Goal: Communication & Community: Answer question/provide support

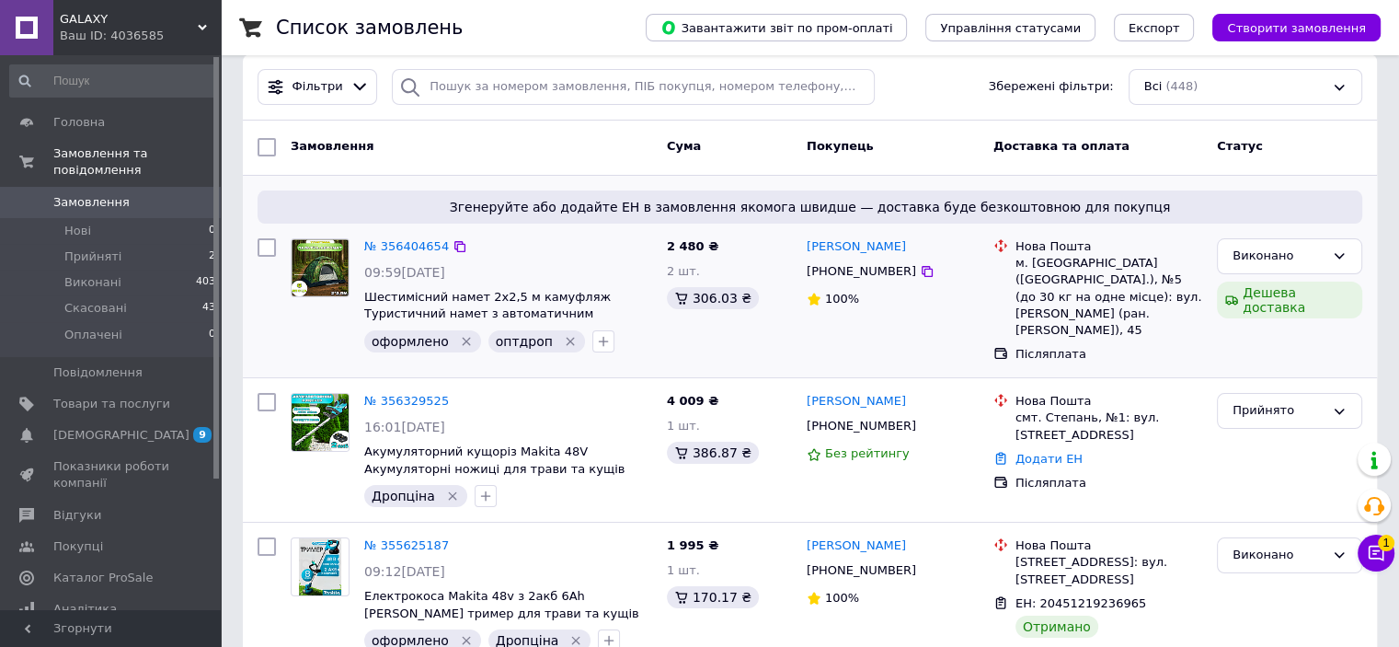
scroll to position [184, 0]
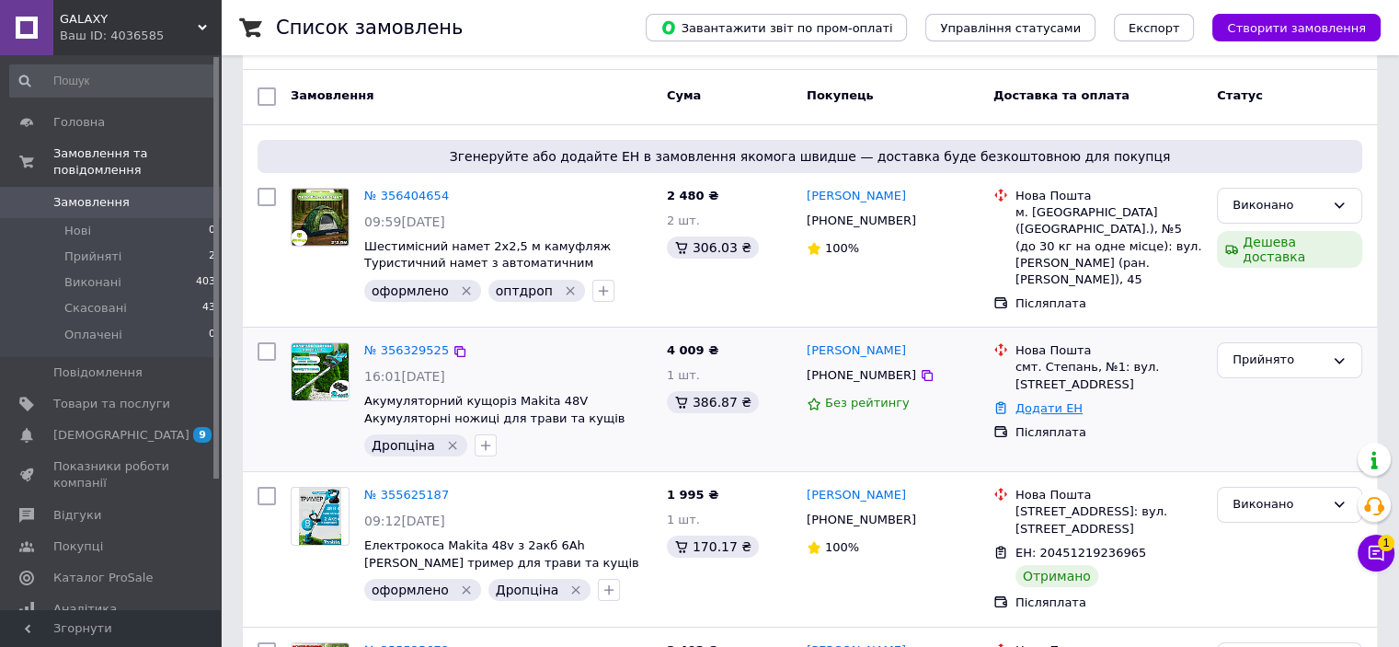
click at [1053, 401] on link "Додати ЕН" at bounding box center [1048, 408] width 67 height 14
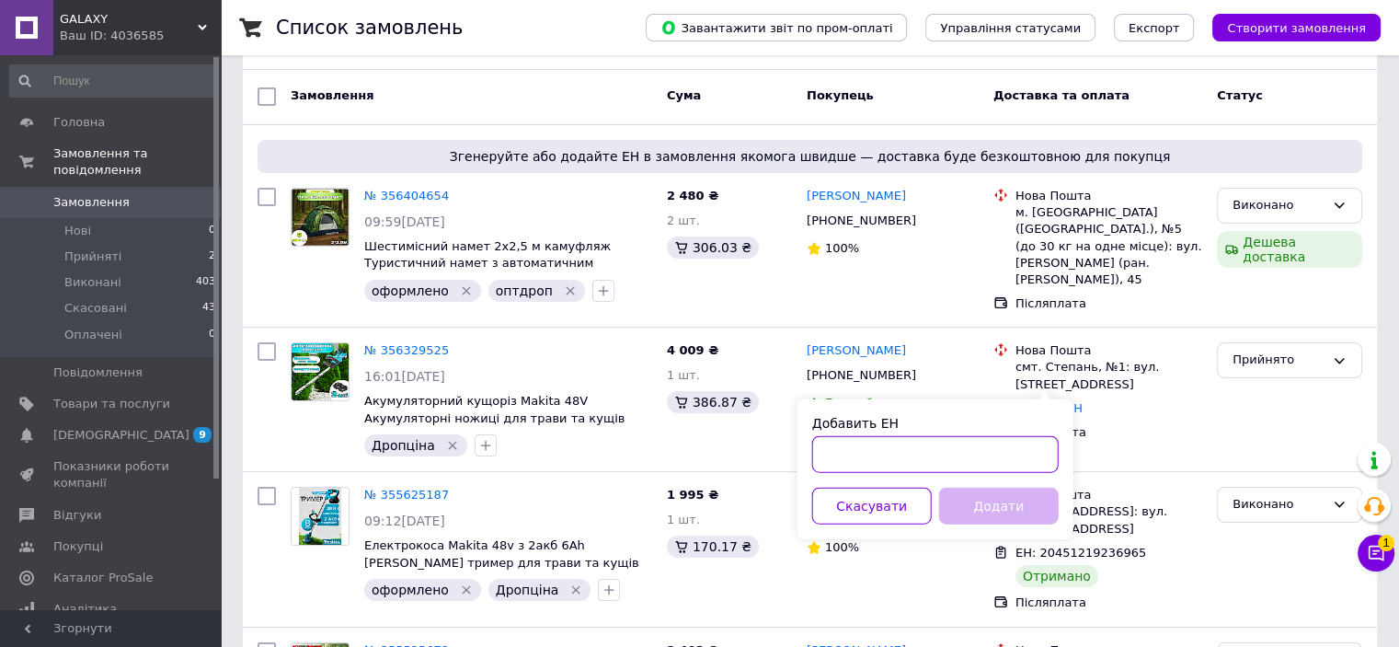
click at [989, 463] on input "Добавить ЕН" at bounding box center [935, 454] width 246 height 37
paste input "20451224063218"
type input "20451224063218"
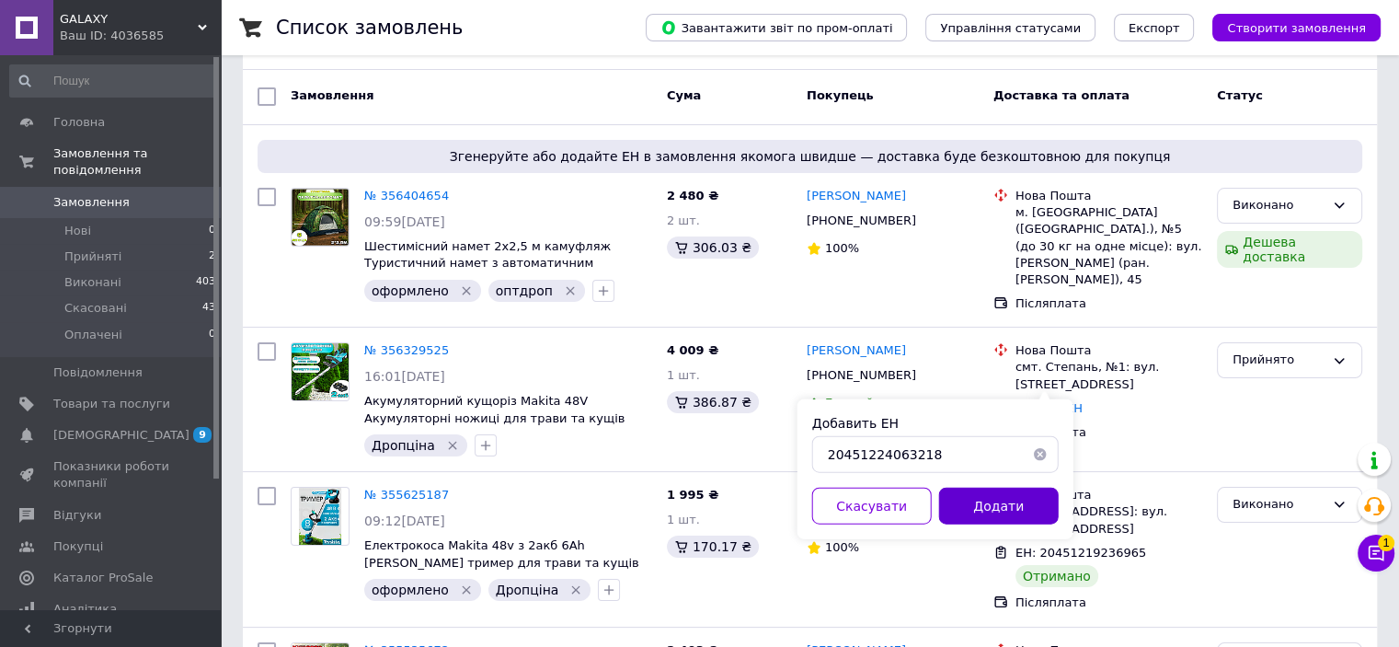
click at [1011, 505] on button "Додати" at bounding box center [999, 505] width 120 height 37
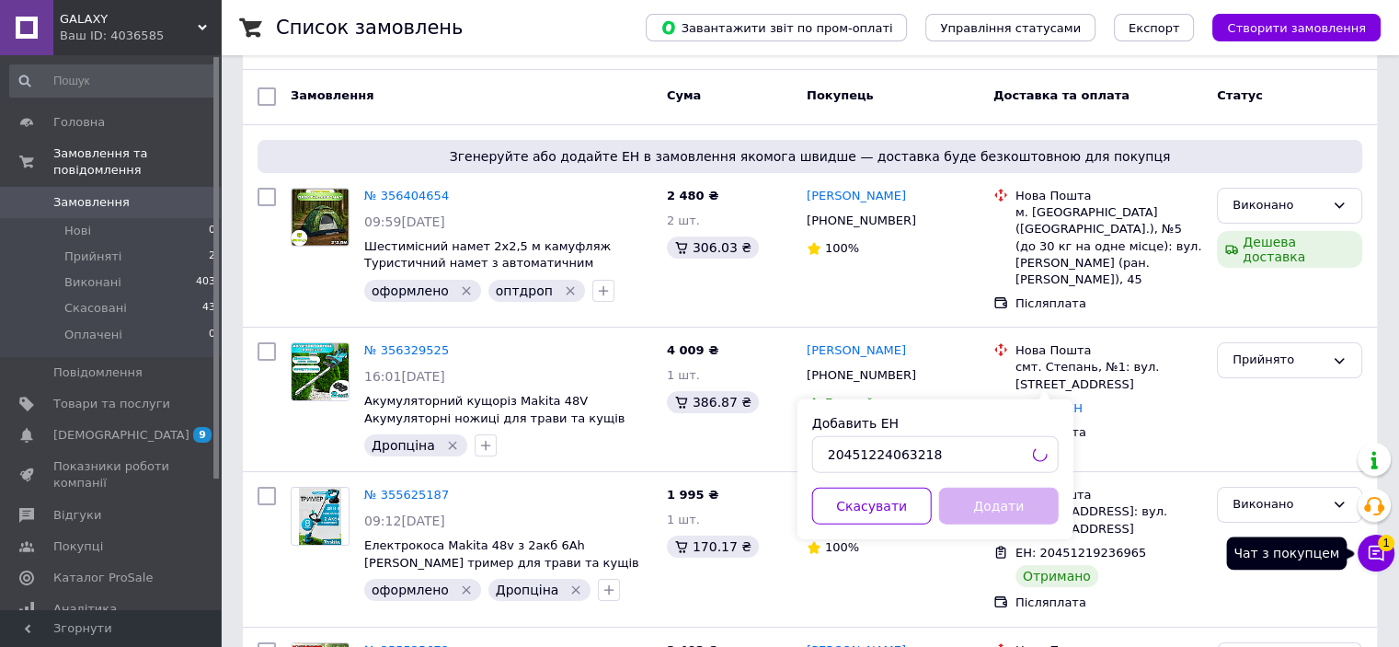
click at [1370, 560] on icon at bounding box center [1376, 553] width 18 height 18
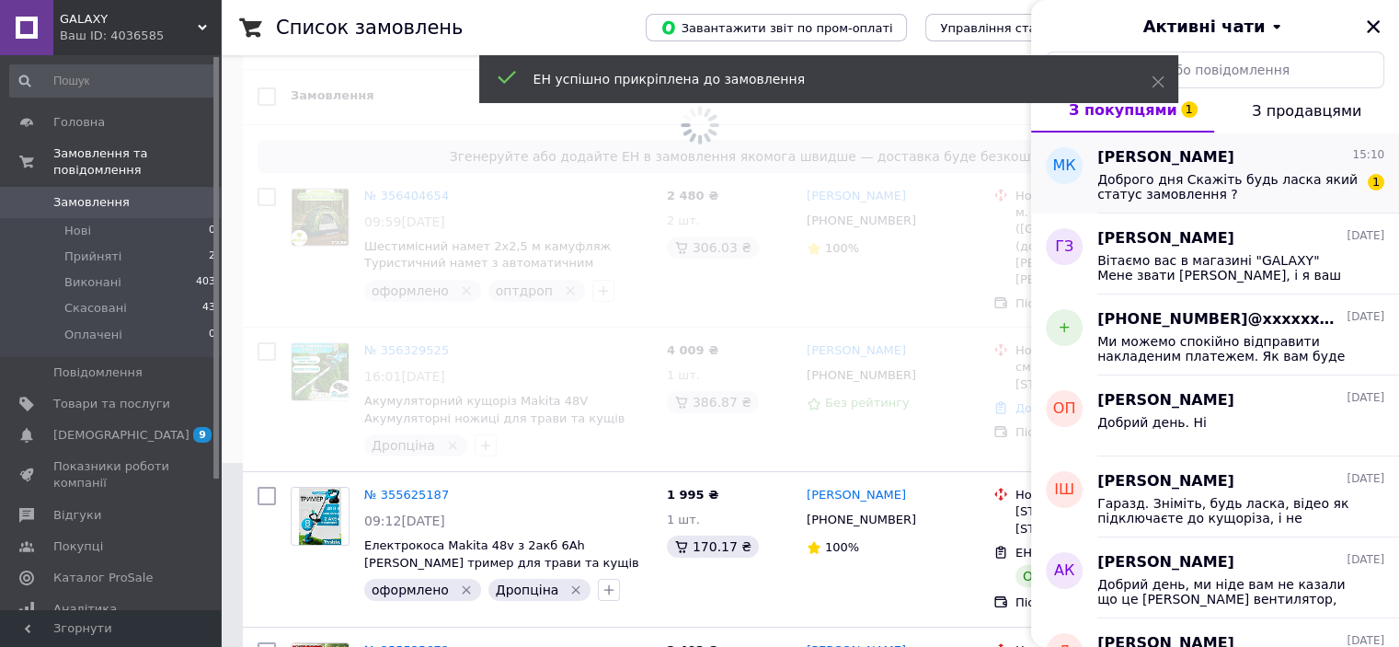
click at [1187, 168] on div "Доброго дня Скажіть будь ласка який статус замовлення ? 1" at bounding box center [1240, 184] width 287 height 33
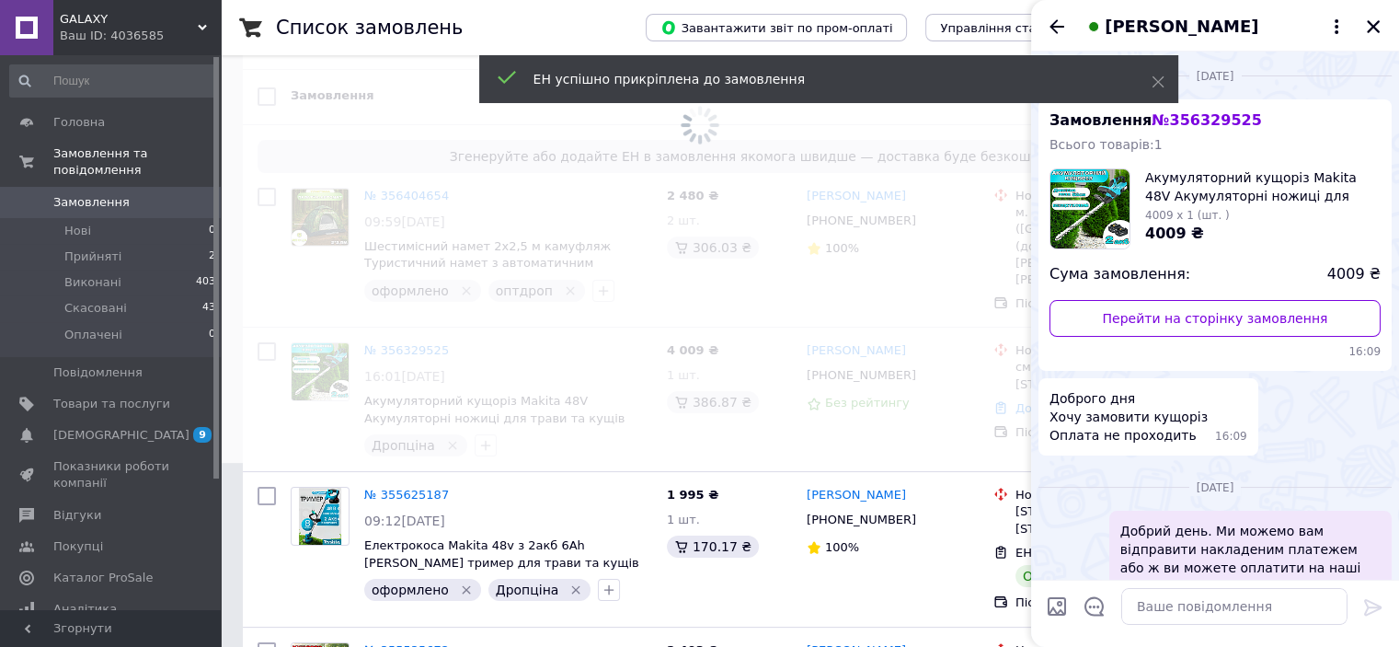
scroll to position [773, 0]
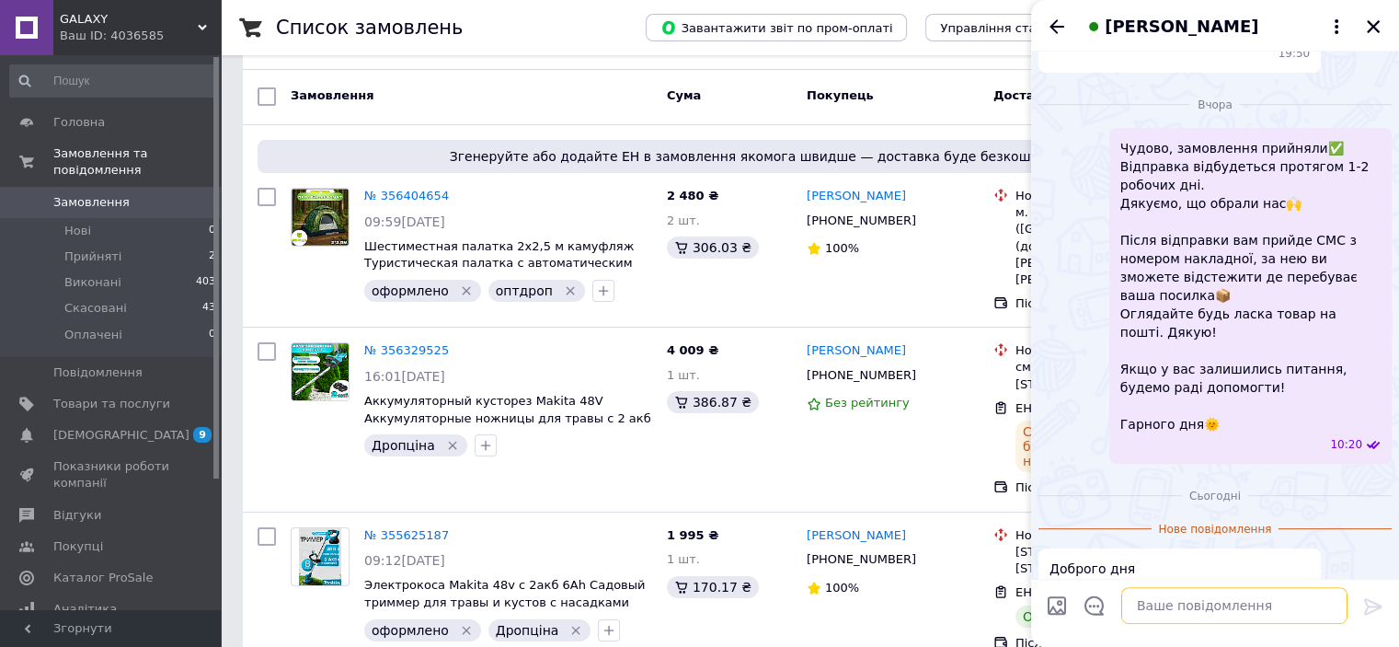
click at [1196, 625] on textarea at bounding box center [1234, 606] width 226 height 37
type textarea "Добрий день. Ваша посилка в дорозі"
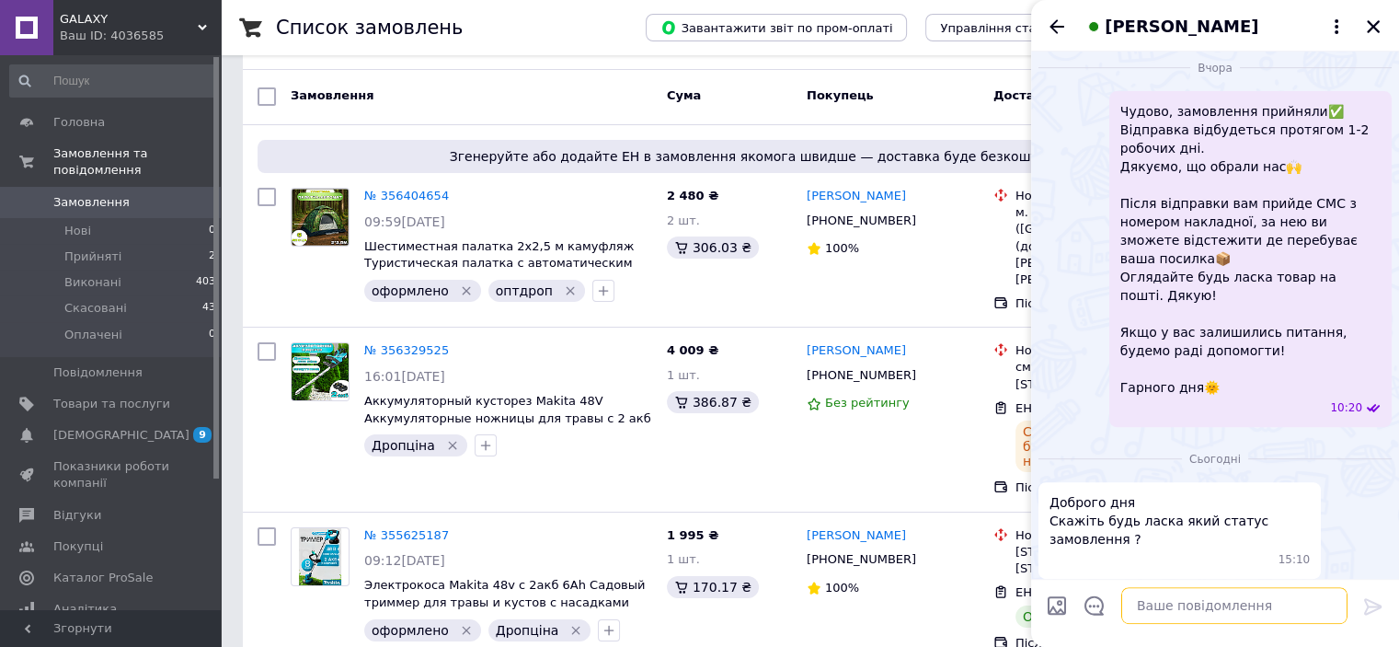
paste textarea "20451224063218"
type textarea "20451224063218"
click at [1372, 607] on icon at bounding box center [1372, 607] width 17 height 17
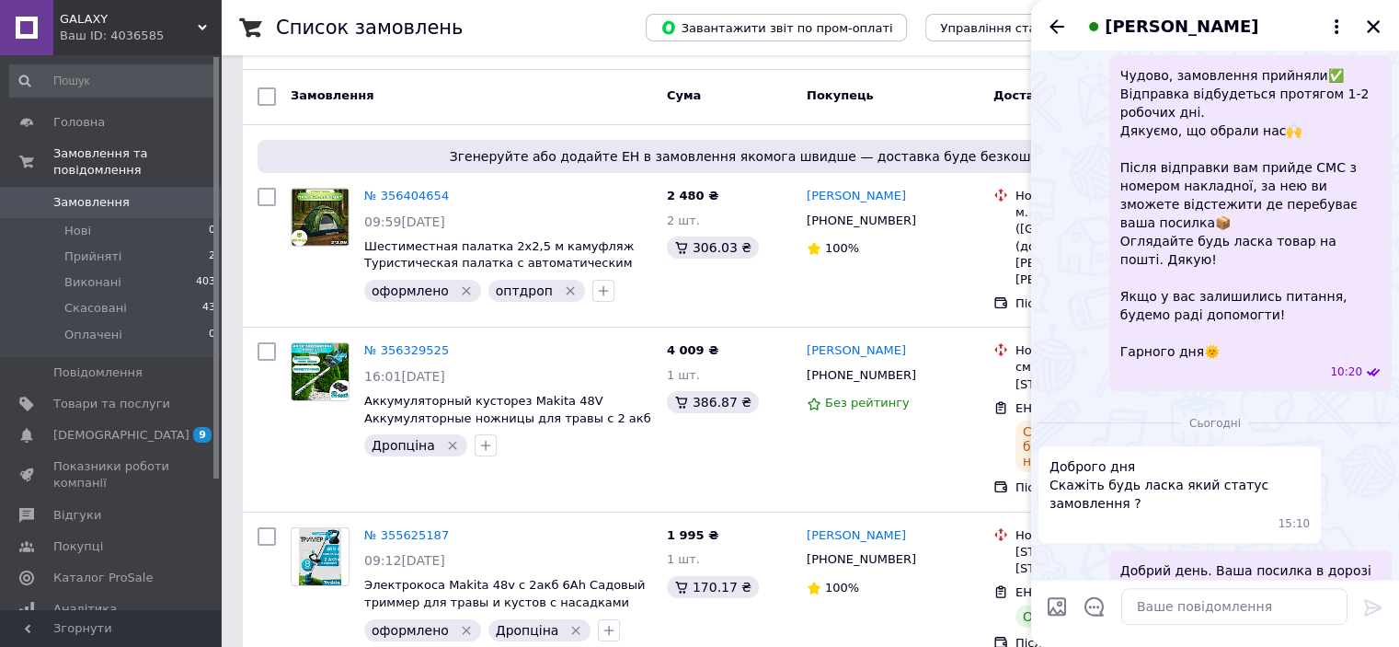
scroll to position [858, 0]
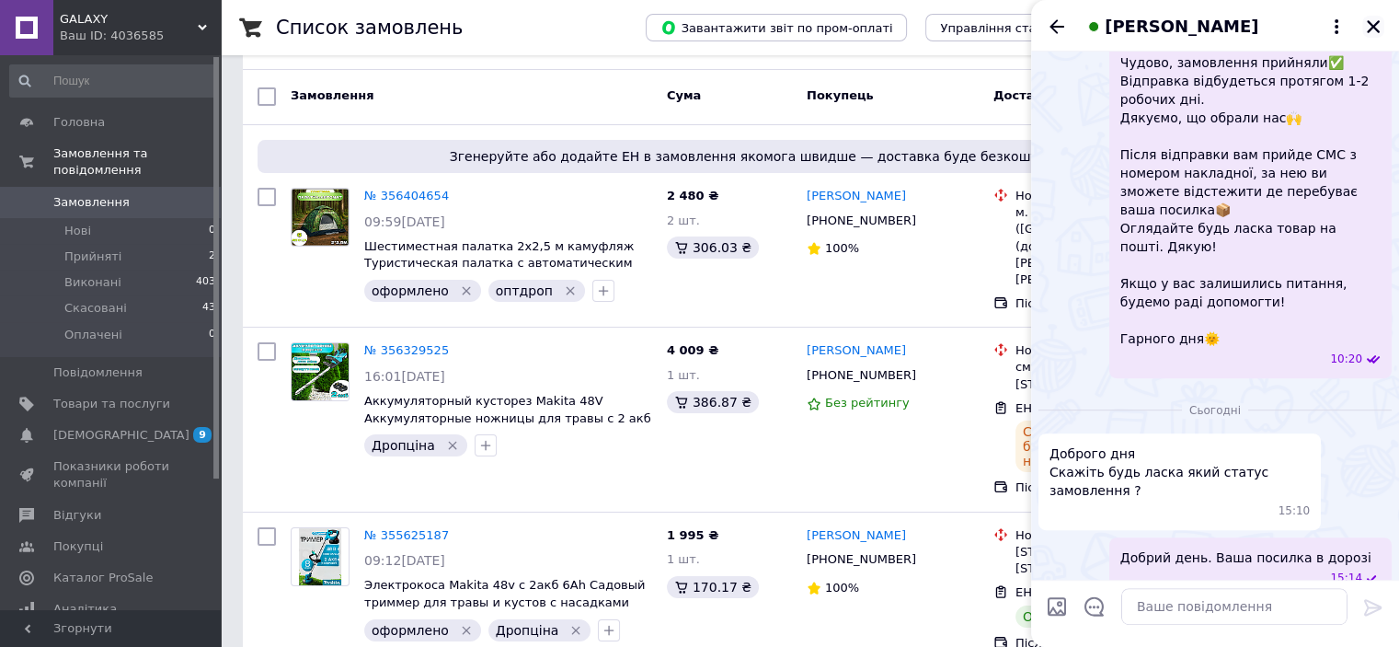
click at [1373, 26] on icon "Закрити" at bounding box center [1373, 26] width 13 height 13
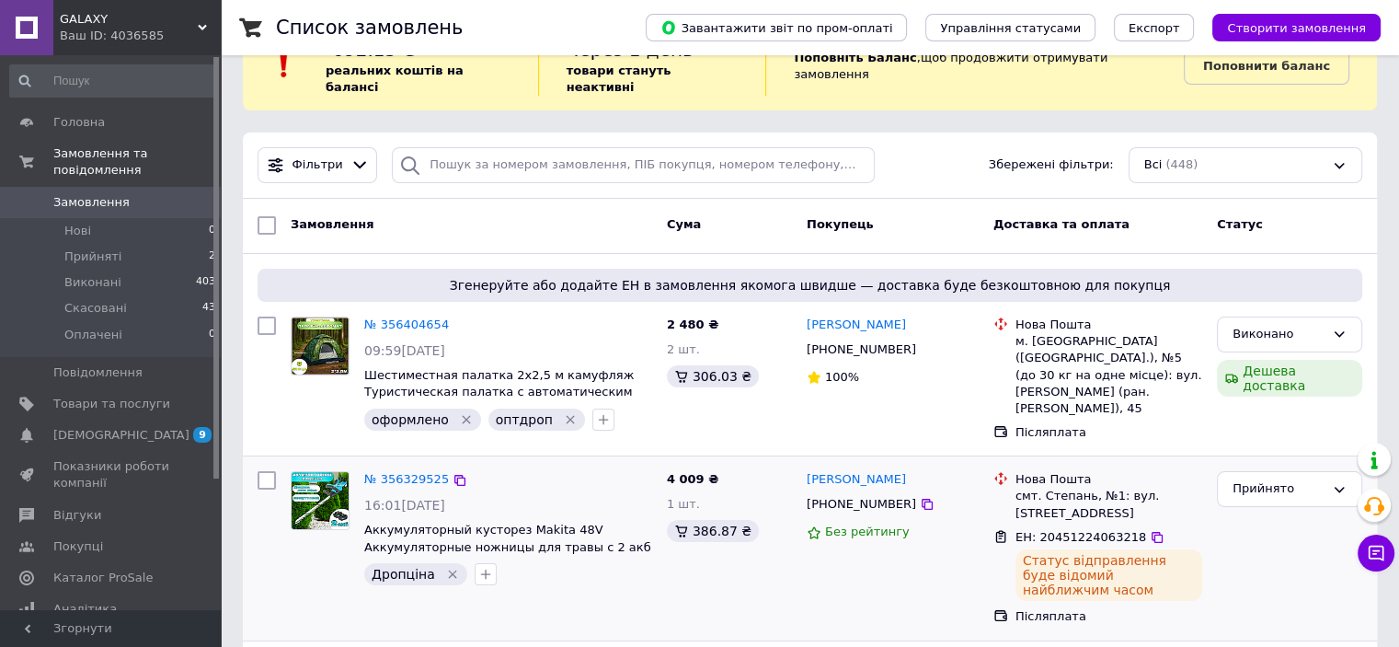
scroll to position [0, 0]
